Goal: Task Accomplishment & Management: Manage account settings

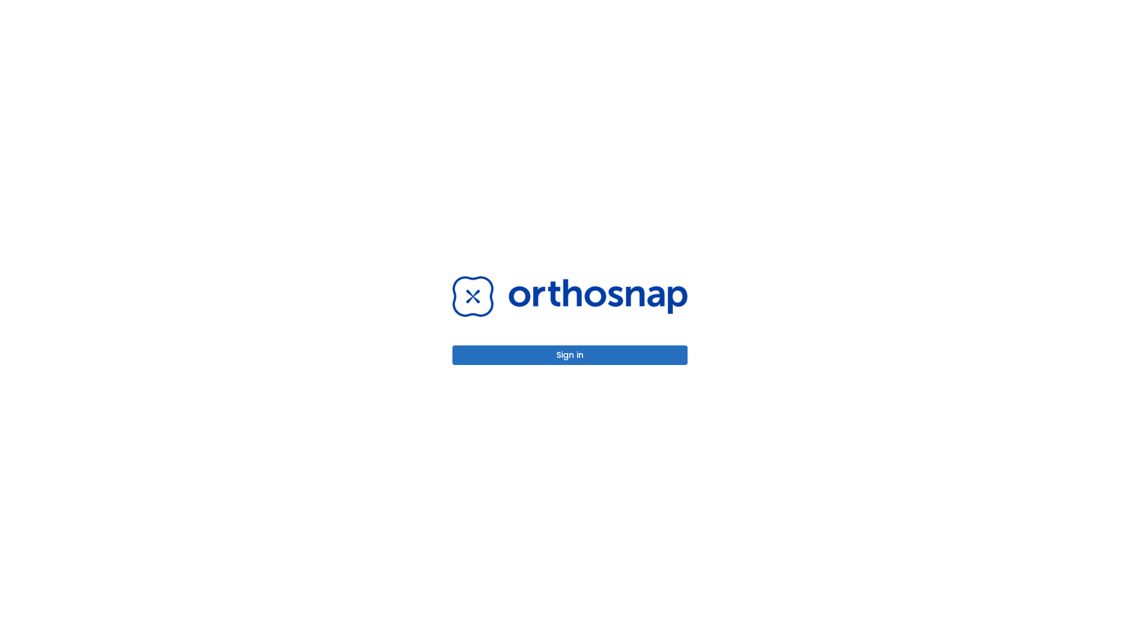
click at [570, 355] on button "Sign in" at bounding box center [569, 356] width 235 height 20
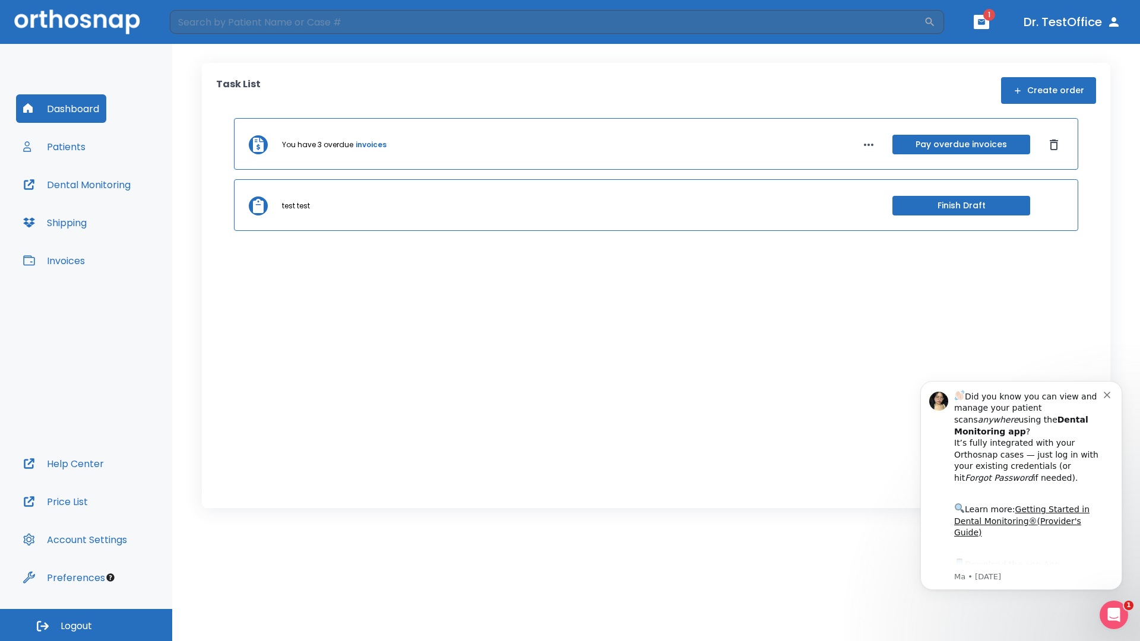
click at [86, 625] on span "Logout" at bounding box center [76, 626] width 31 height 13
